Goal: Task Accomplishment & Management: Manage account settings

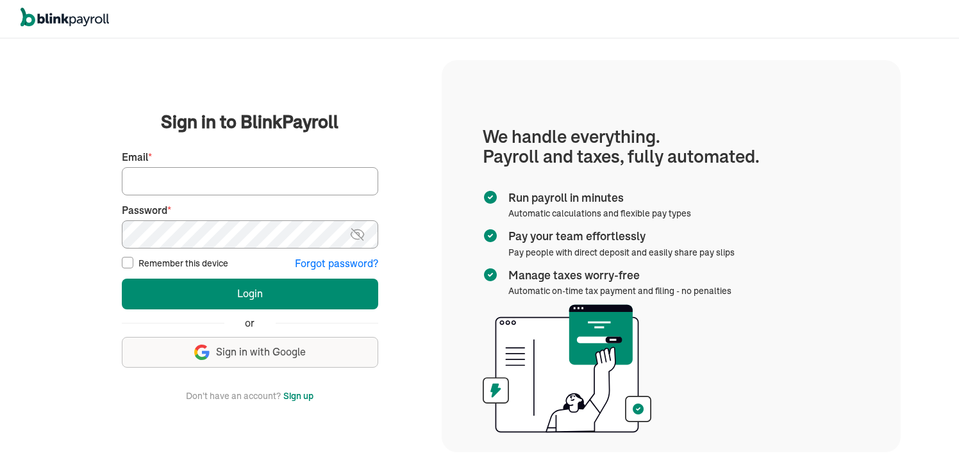
click at [234, 185] on input "Email *" at bounding box center [250, 181] width 256 height 28
type input "INQUIRIES@HTWCLEANING.COM"
click at [128, 261] on input "Remember this device" at bounding box center [128, 263] width 12 height 12
checkbox input "true"
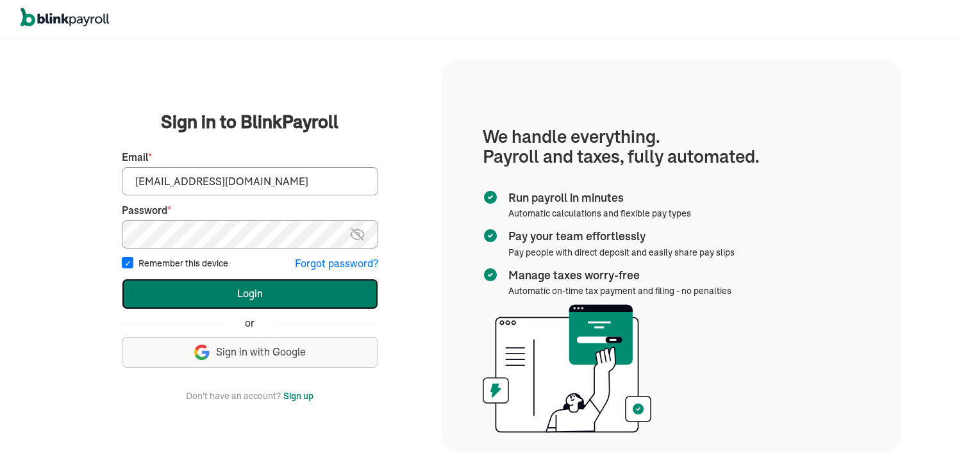
click at [183, 293] on button "Login" at bounding box center [250, 294] width 256 height 31
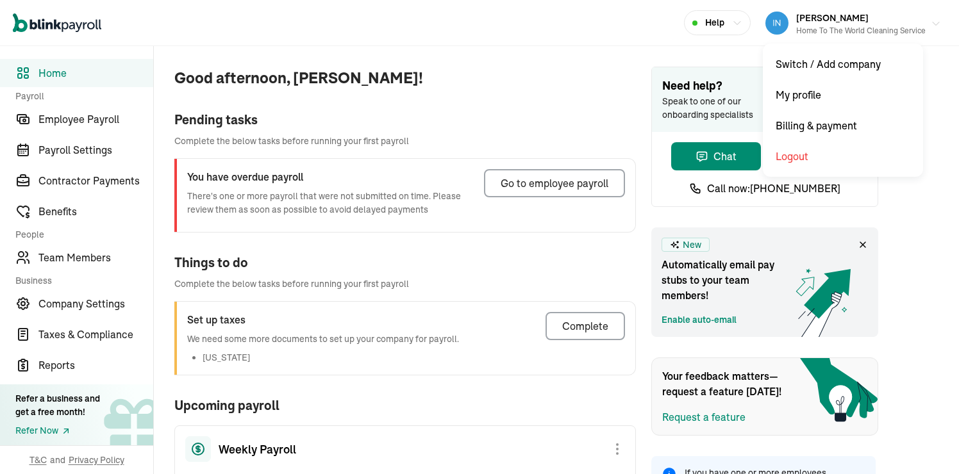
click at [856, 27] on div "Home To The World Cleaning Service" at bounding box center [860, 31] width 129 height 12
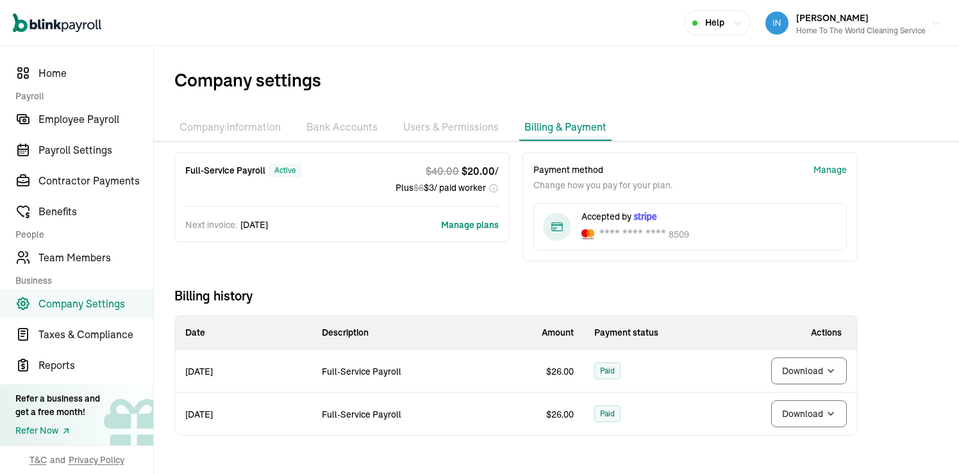
click at [363, 124] on li "Bank Accounts" at bounding box center [341, 127] width 81 height 27
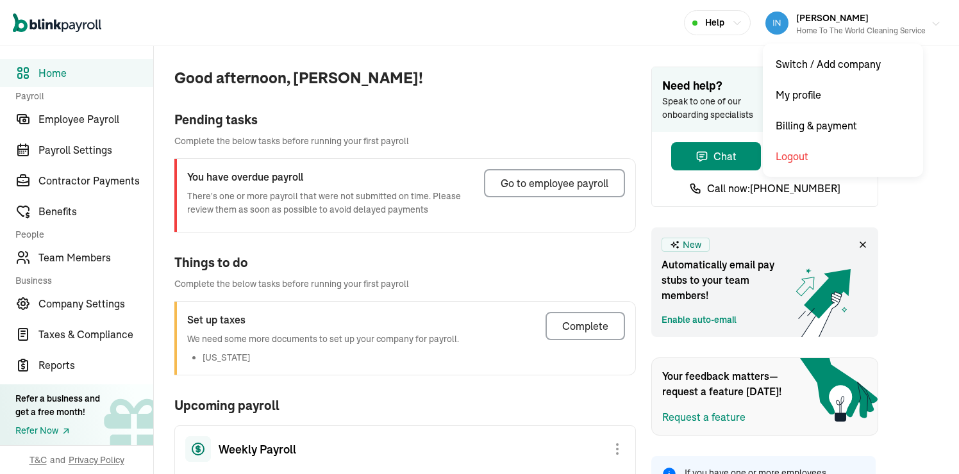
click at [856, 27] on div "Home To The World Cleaning Service" at bounding box center [860, 31] width 129 height 12
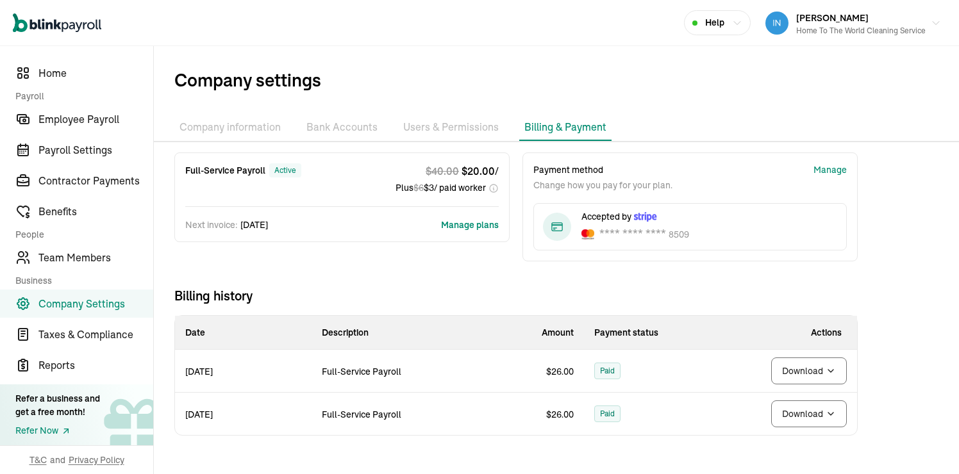
click at [363, 124] on li "Bank Accounts" at bounding box center [341, 127] width 81 height 27
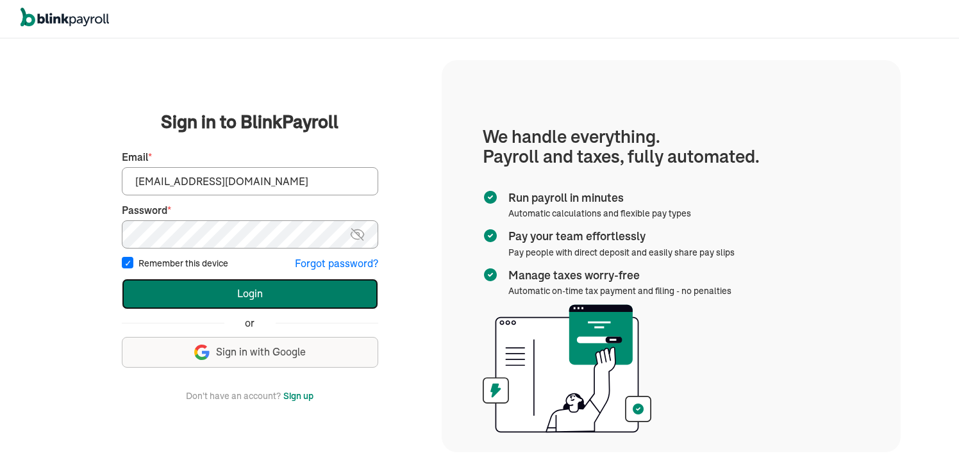
click at [258, 288] on button "Login" at bounding box center [250, 294] width 256 height 31
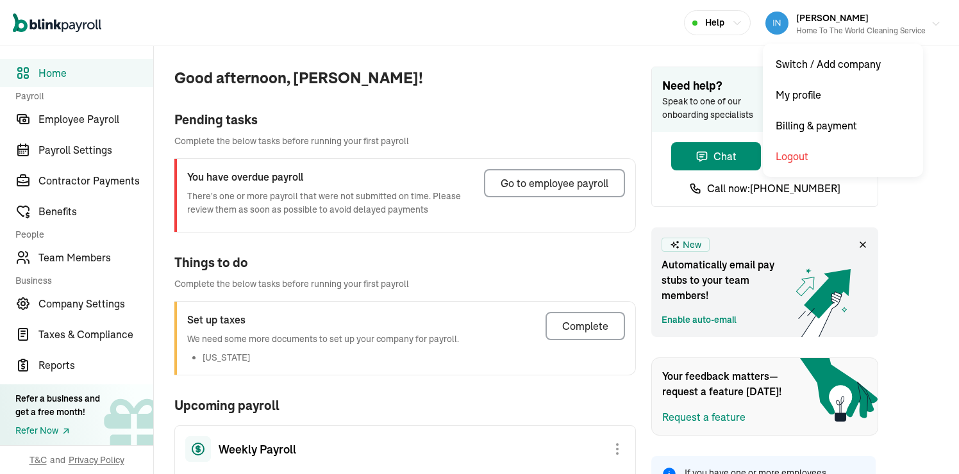
click at [846, 17] on span "Ayobami Ajani" at bounding box center [832, 18] width 72 height 12
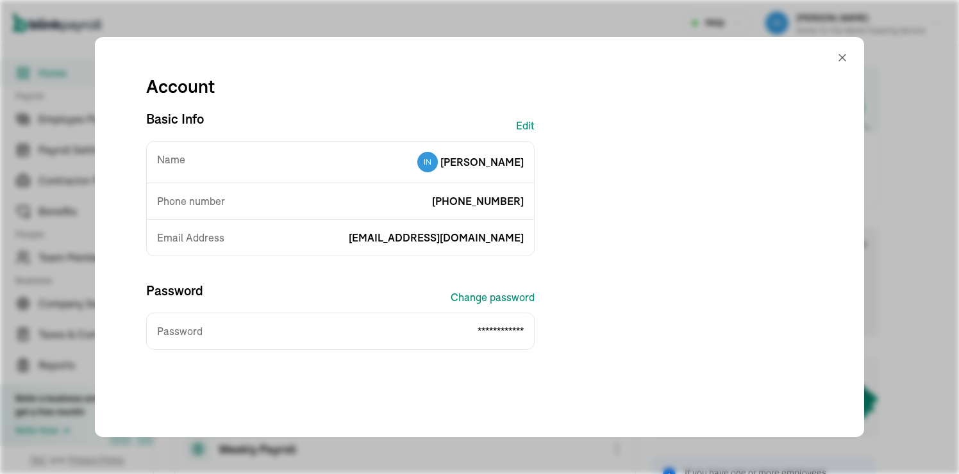
click at [833, 58] on div "**********" at bounding box center [479, 237] width 769 height 400
click at [834, 57] on div "**********" at bounding box center [479, 237] width 769 height 400
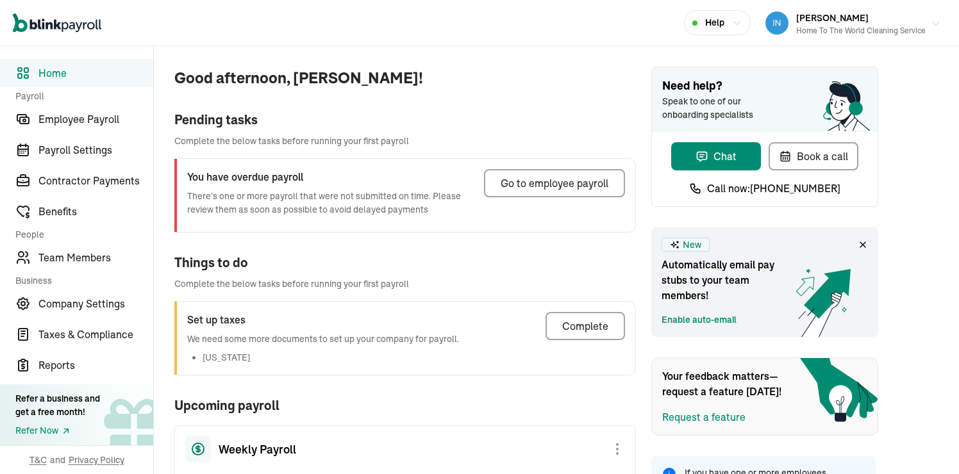
click at [841, 26] on div "Home To The World Cleaning Service" at bounding box center [860, 31] width 129 height 12
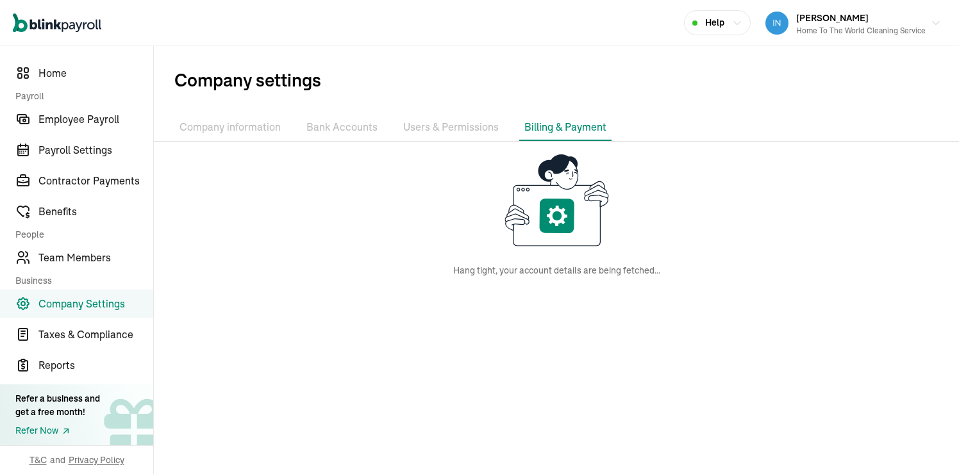
click at [330, 130] on li "Bank Accounts" at bounding box center [341, 127] width 81 height 27
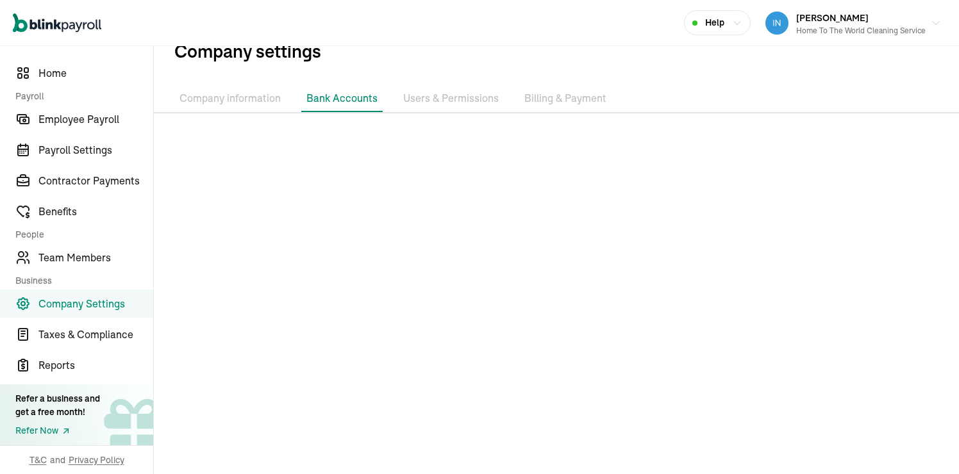
scroll to position [31, 0]
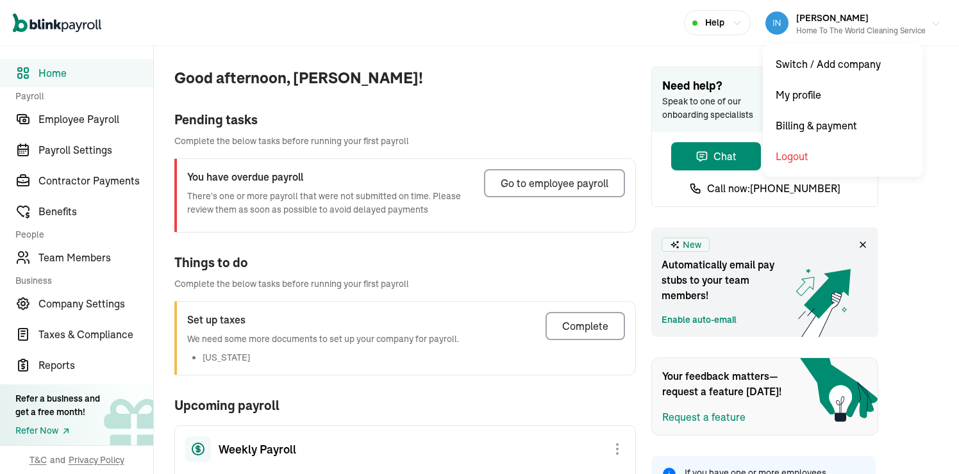
click at [846, 17] on span "Ayobami Ajani" at bounding box center [832, 18] width 72 height 12
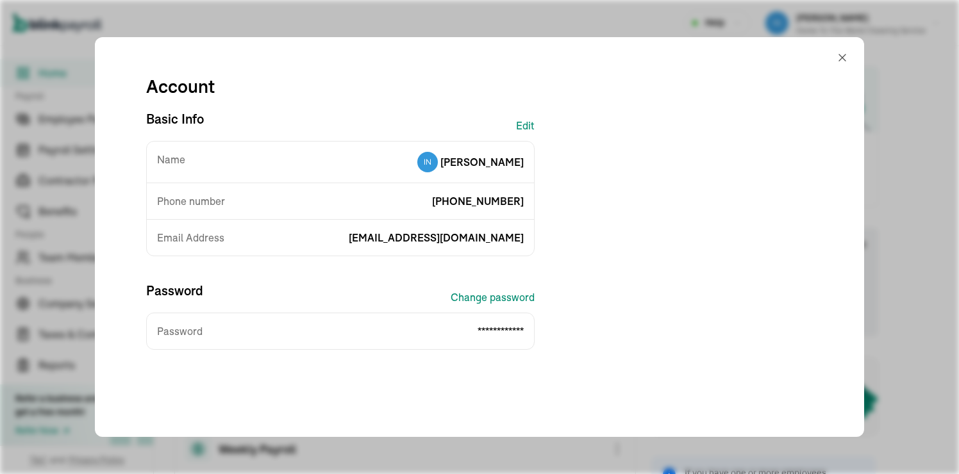
click at [833, 58] on div "**********" at bounding box center [479, 237] width 769 height 400
click at [834, 57] on div "**********" at bounding box center [479, 237] width 769 height 400
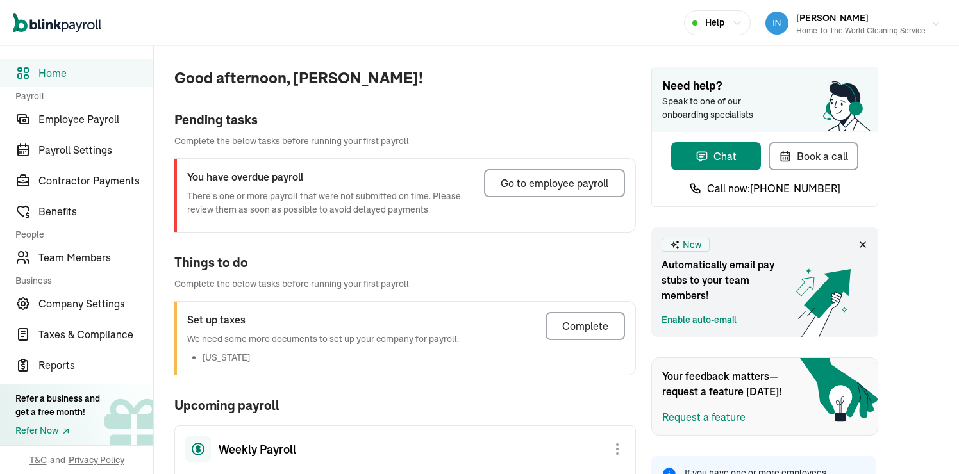
click at [841, 26] on div "Home To The World Cleaning Service" at bounding box center [860, 31] width 129 height 12
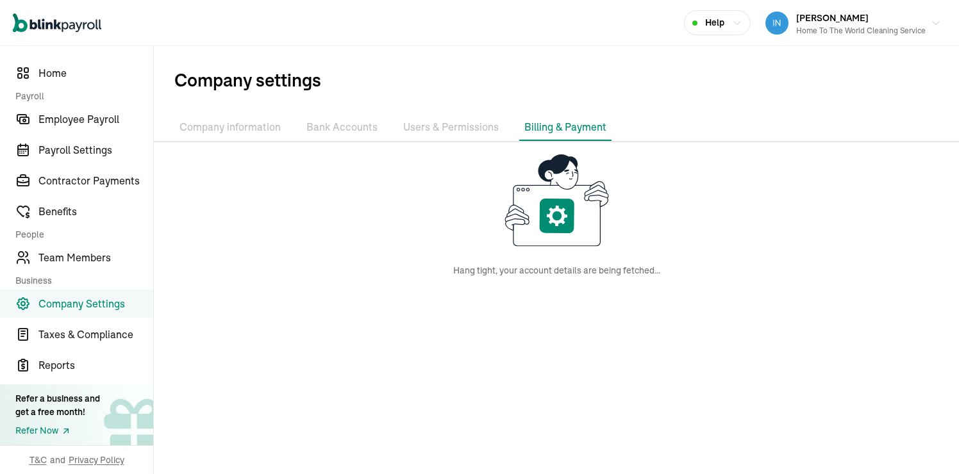
click at [330, 130] on li "Bank Accounts" at bounding box center [341, 127] width 81 height 27
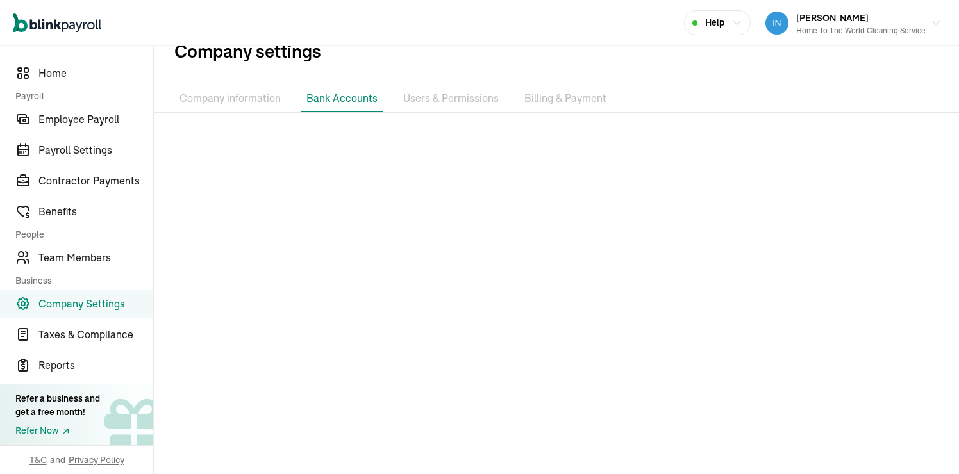
scroll to position [31, 0]
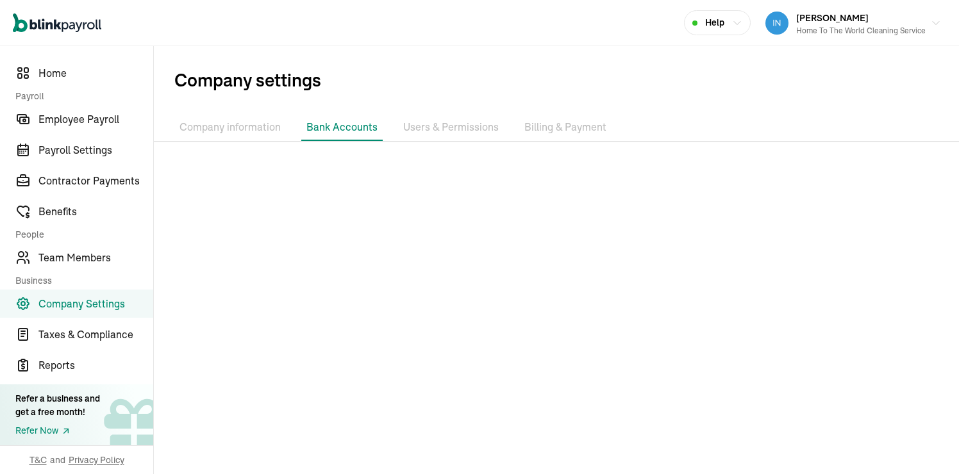
click at [552, 370] on div at bounding box center [556, 329] width 805 height 352
